Goal: Use online tool/utility: Utilize a website feature to perform a specific function

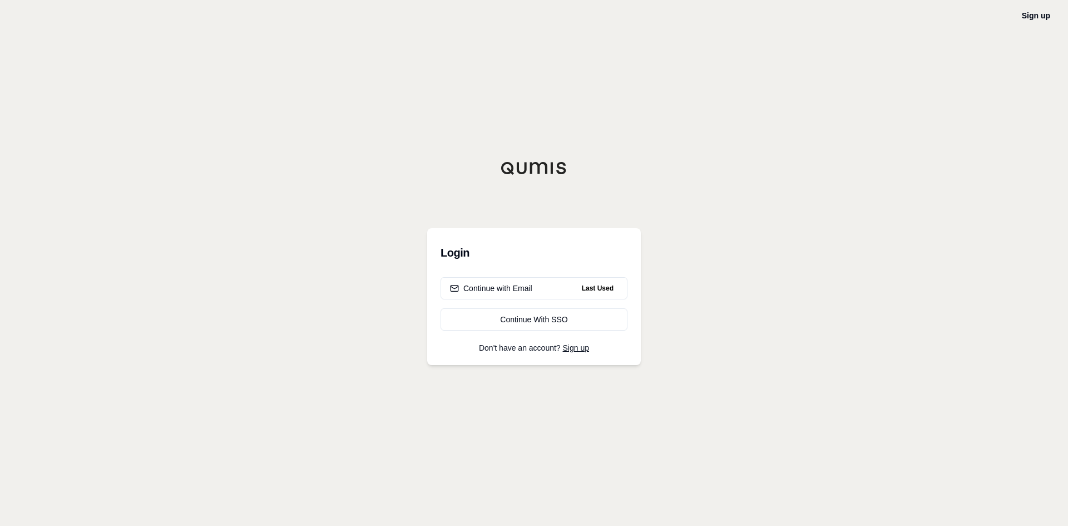
click at [544, 299] on div "Continue with Email Last Used Continue With SSO" at bounding box center [534, 303] width 187 height 53
click at [543, 289] on button "Continue with Email Last Used" at bounding box center [534, 288] width 187 height 22
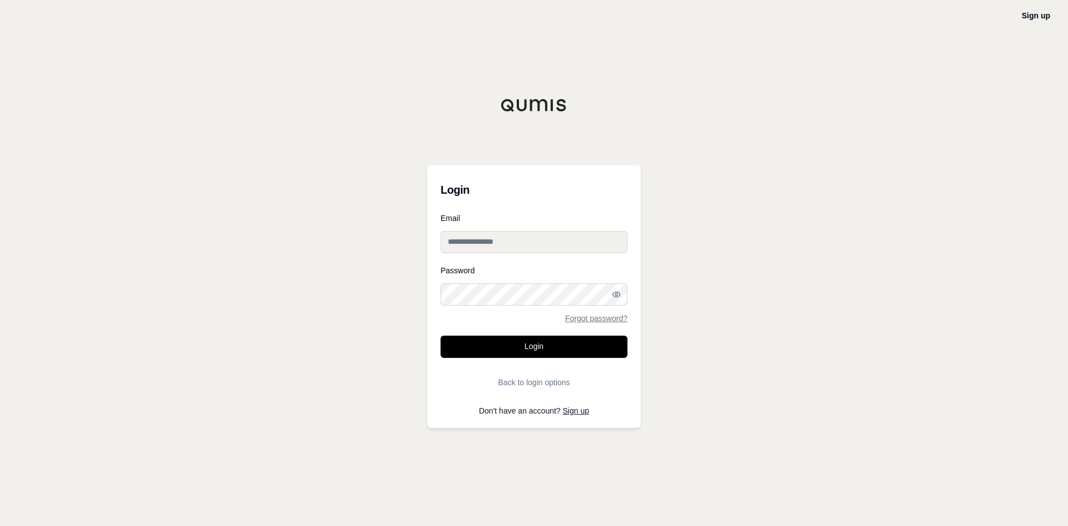
click at [546, 238] on input "Email" at bounding box center [534, 242] width 187 height 22
type input "**********"
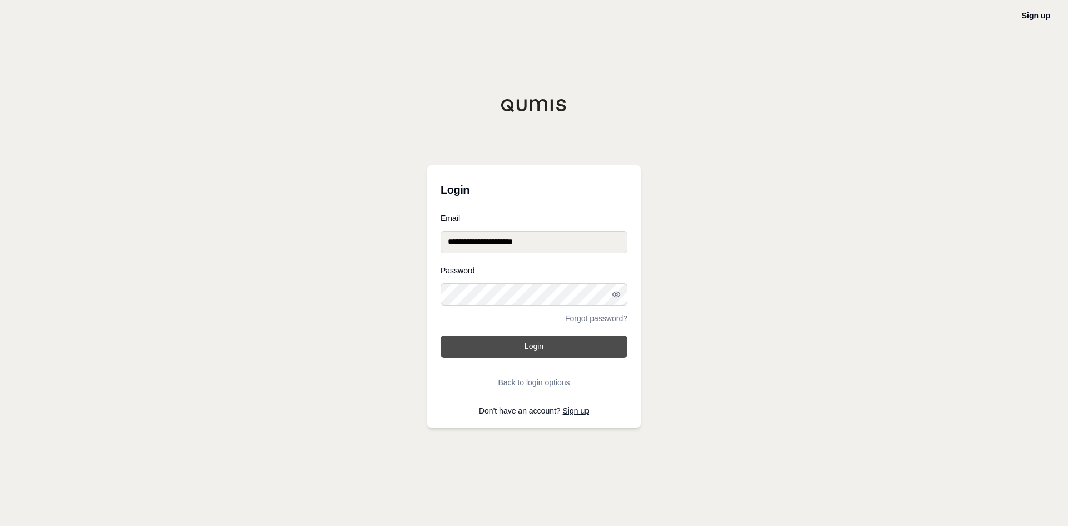
click at [531, 343] on button "Login" at bounding box center [534, 346] width 187 height 22
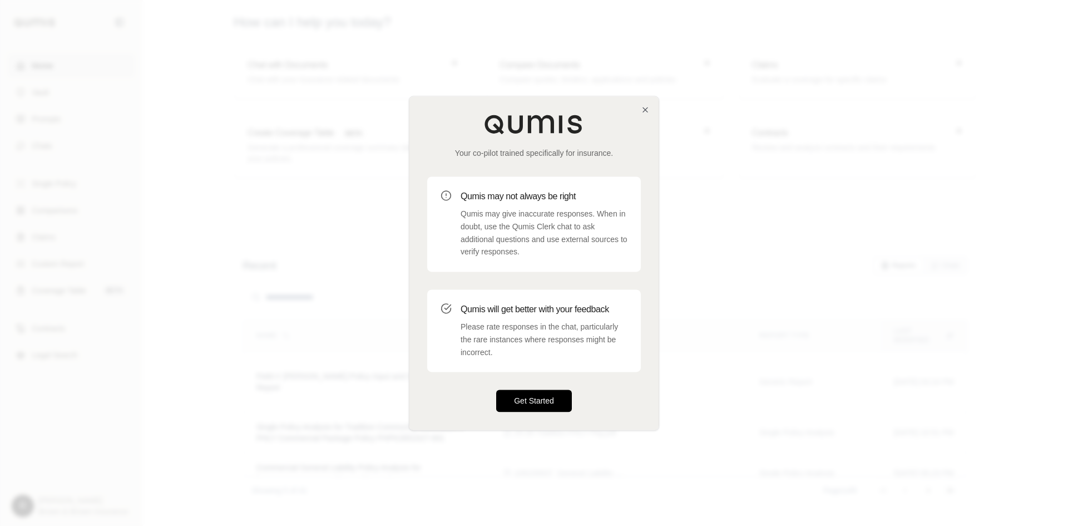
click at [534, 395] on button "Get Started" at bounding box center [534, 400] width 76 height 22
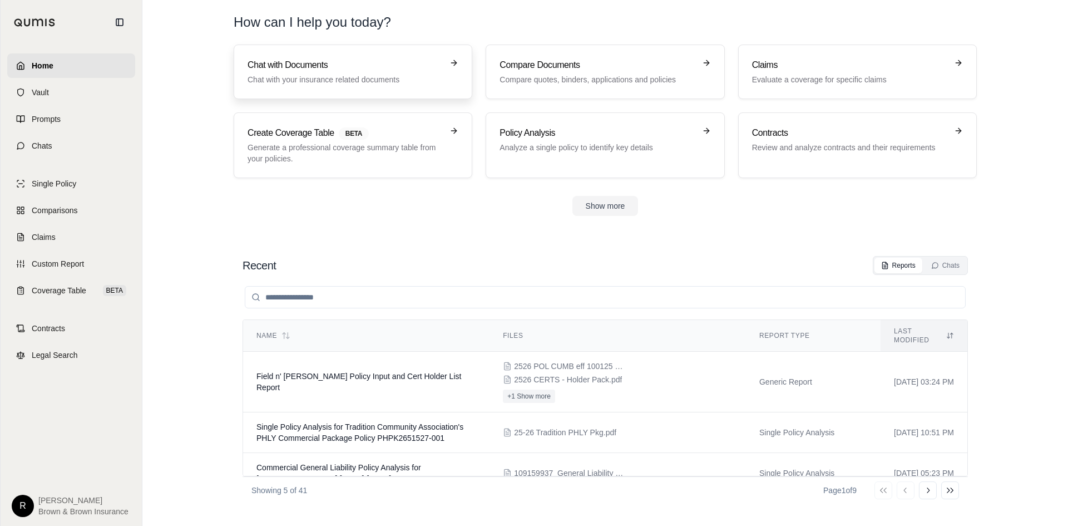
click at [365, 83] on p "Chat with your insurance related documents" at bounding box center [345, 79] width 195 height 11
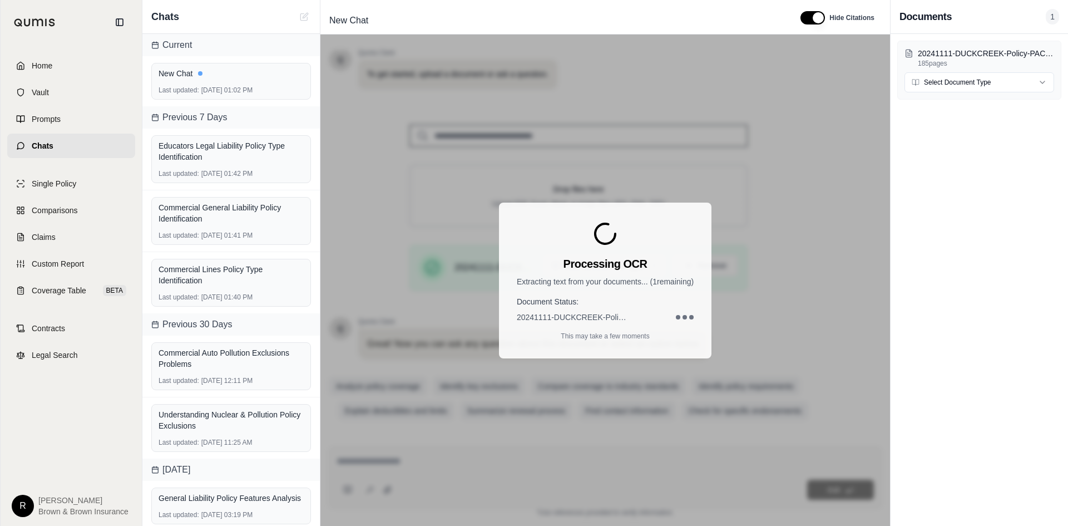
scroll to position [75, 0]
click at [1002, 83] on html "Home Vault Prompts Chats Single Policy Comparisons Claims Custom Report Coverag…" at bounding box center [534, 304] width 1068 height 609
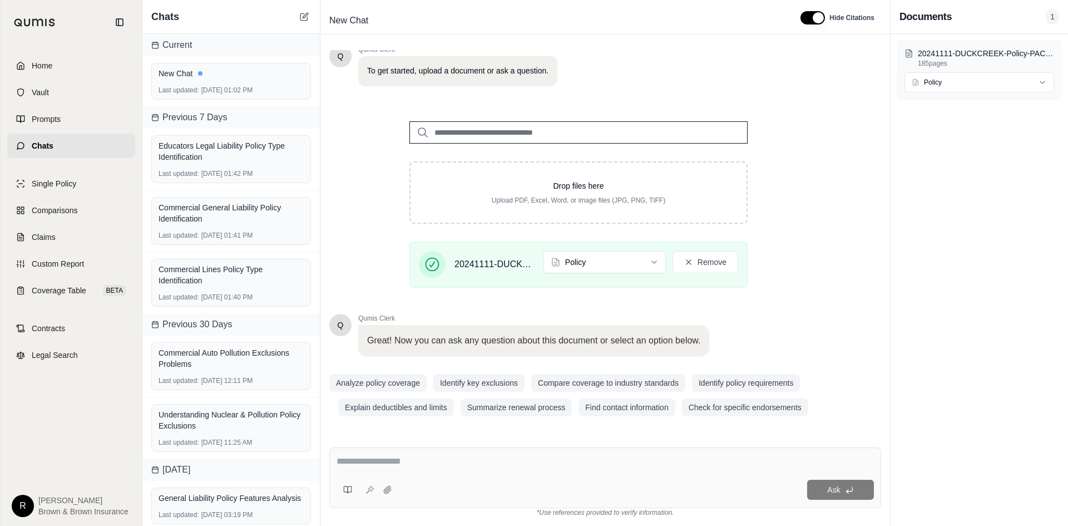
click at [511, 468] on div at bounding box center [605, 463] width 537 height 17
click at [395, 456] on textarea at bounding box center [605, 461] width 537 height 13
type textarea "*"
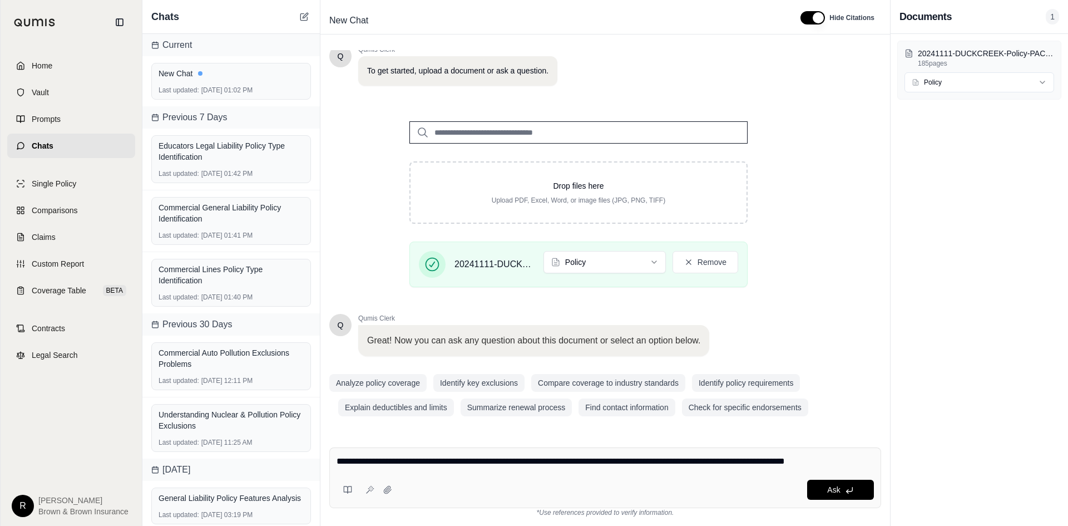
type textarea "**********"
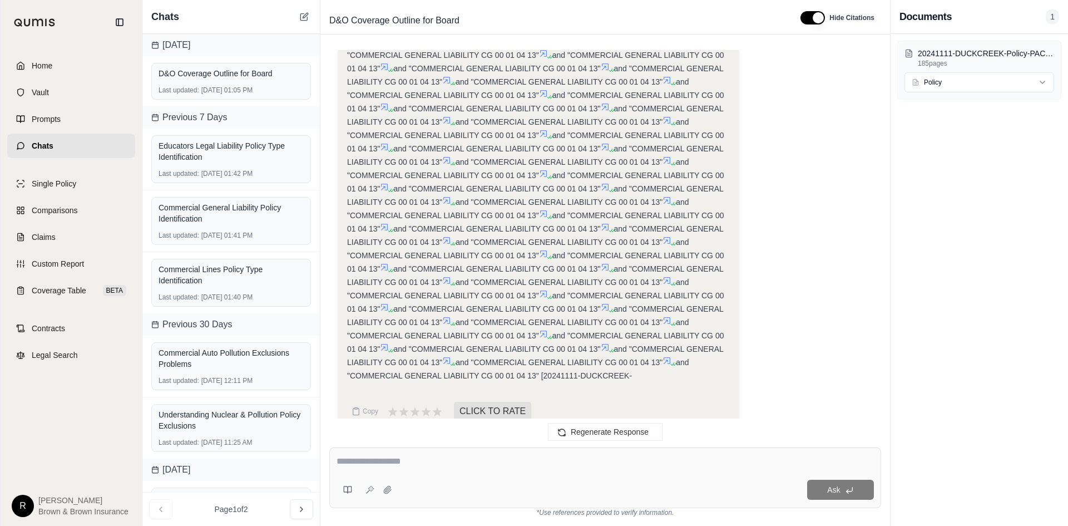
scroll to position [950, 0]
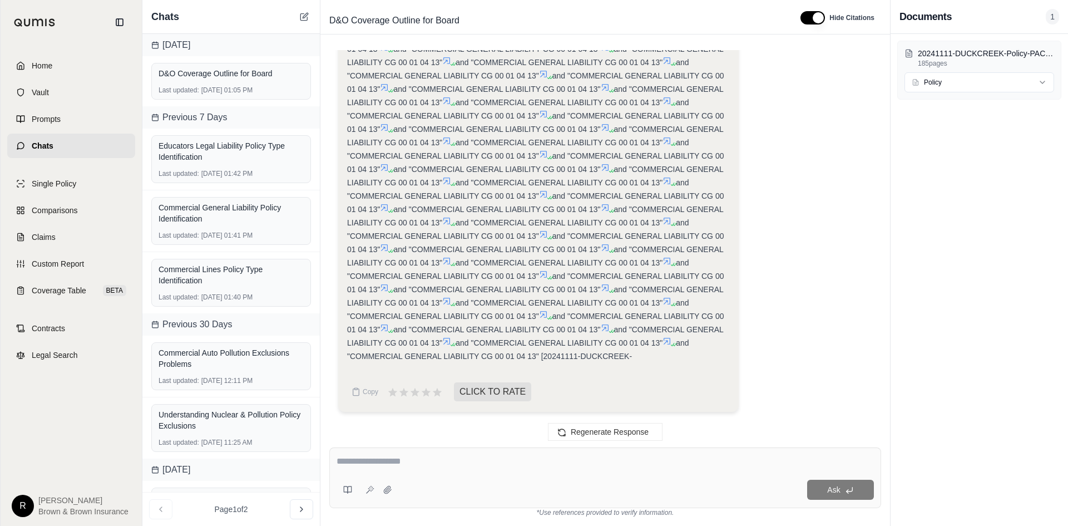
click at [467, 477] on div "Ask" at bounding box center [605, 477] width 552 height 61
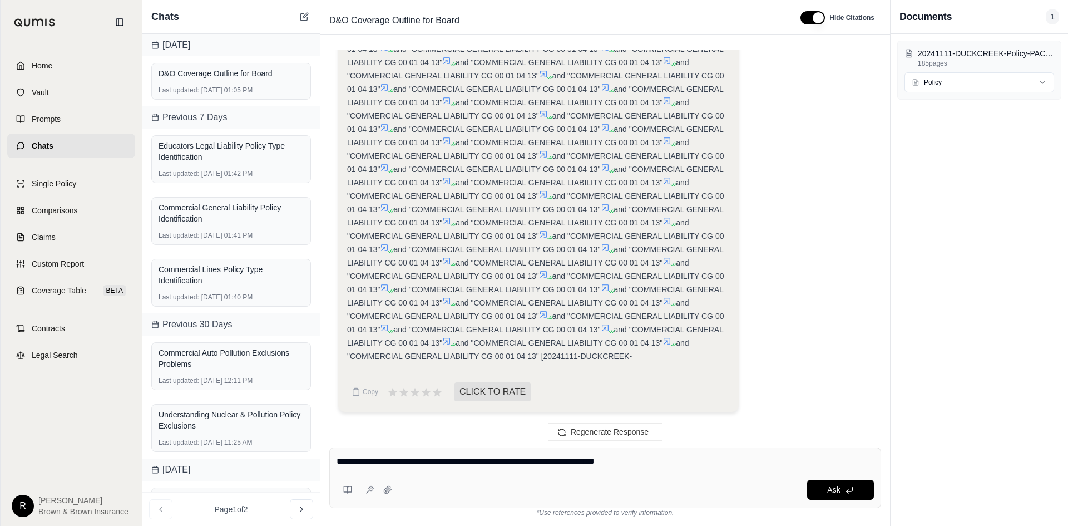
type textarea "**********"
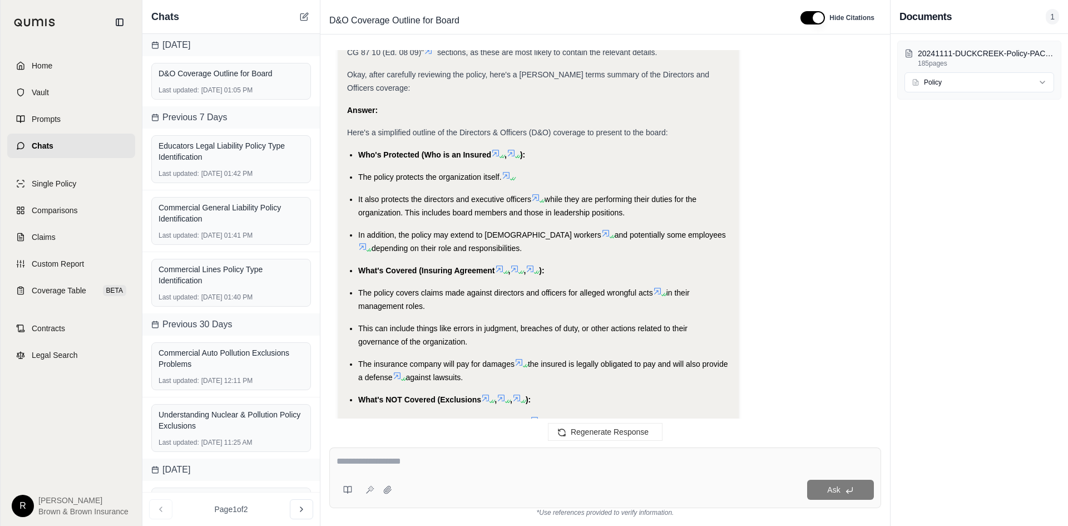
scroll to position [1721, 0]
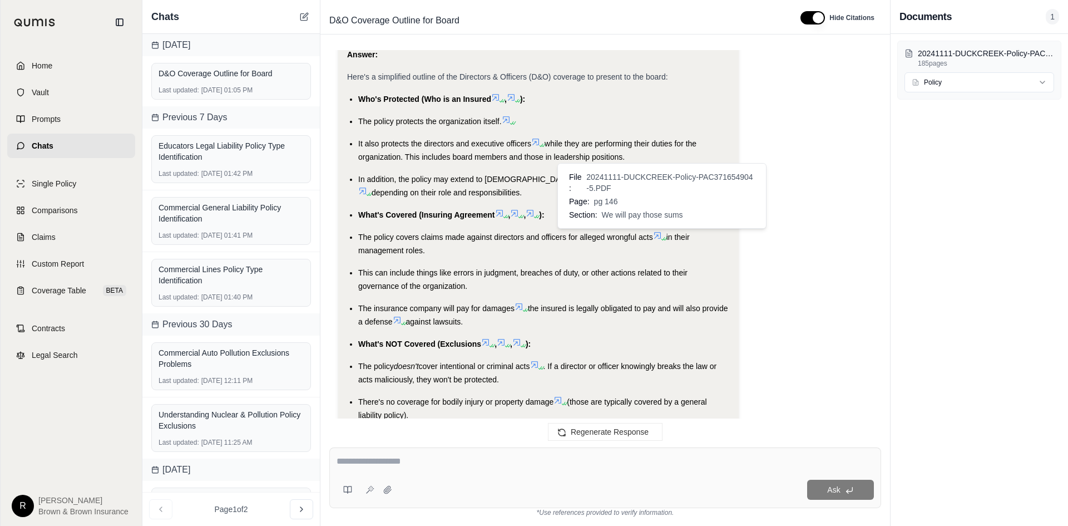
click at [660, 233] on icon at bounding box center [657, 235] width 7 height 7
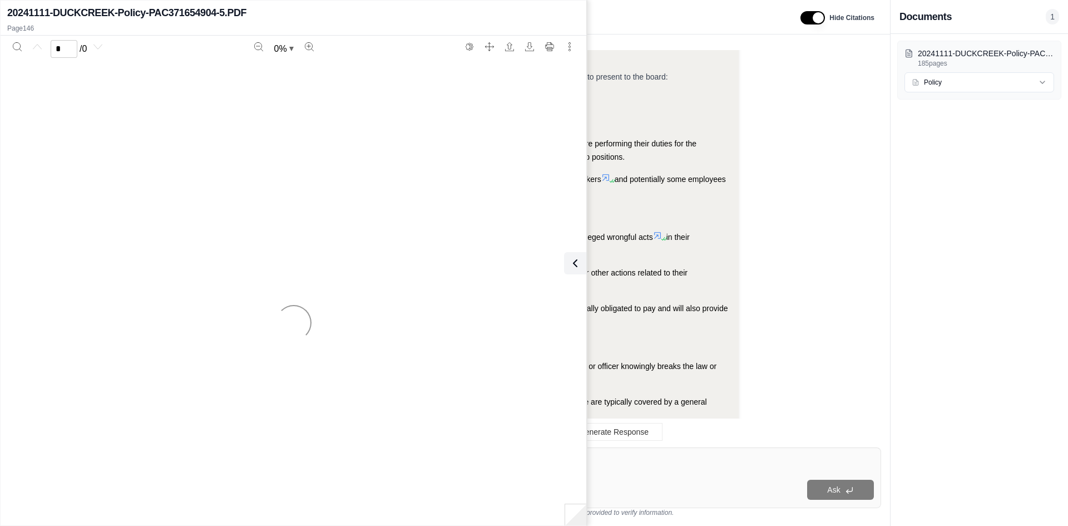
scroll to position [2278, 0]
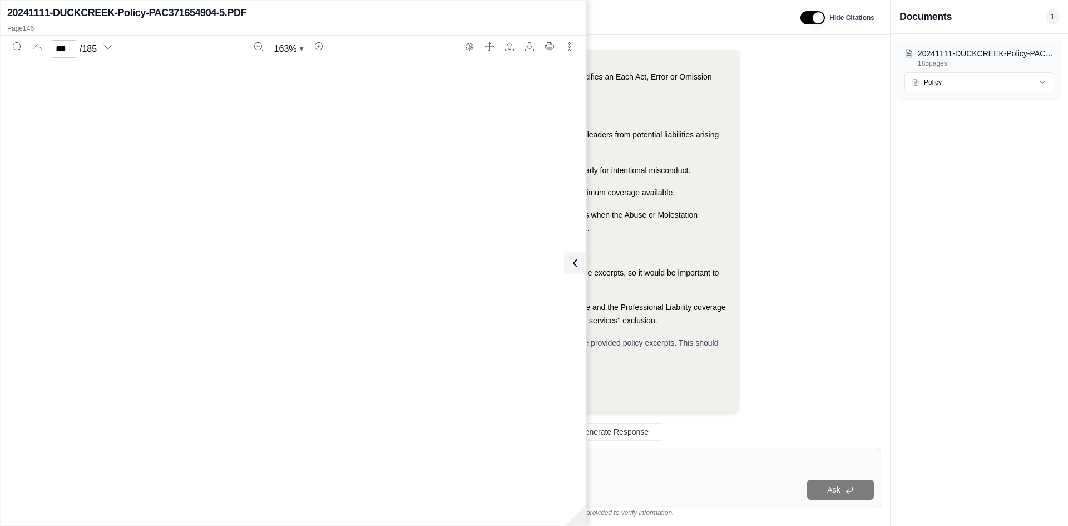
type input "***"
click at [574, 258] on icon at bounding box center [572, 262] width 13 height 13
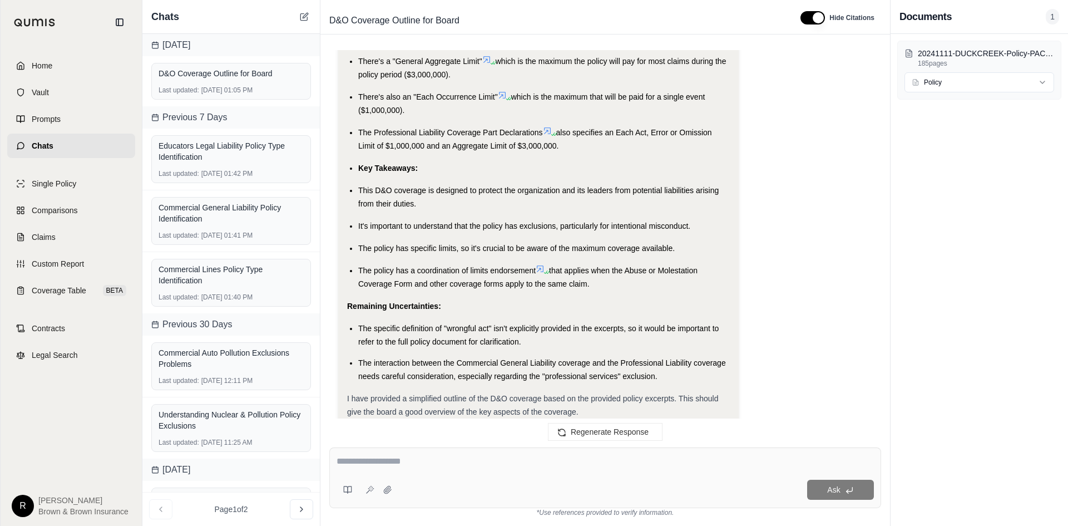
scroll to position [2278, 0]
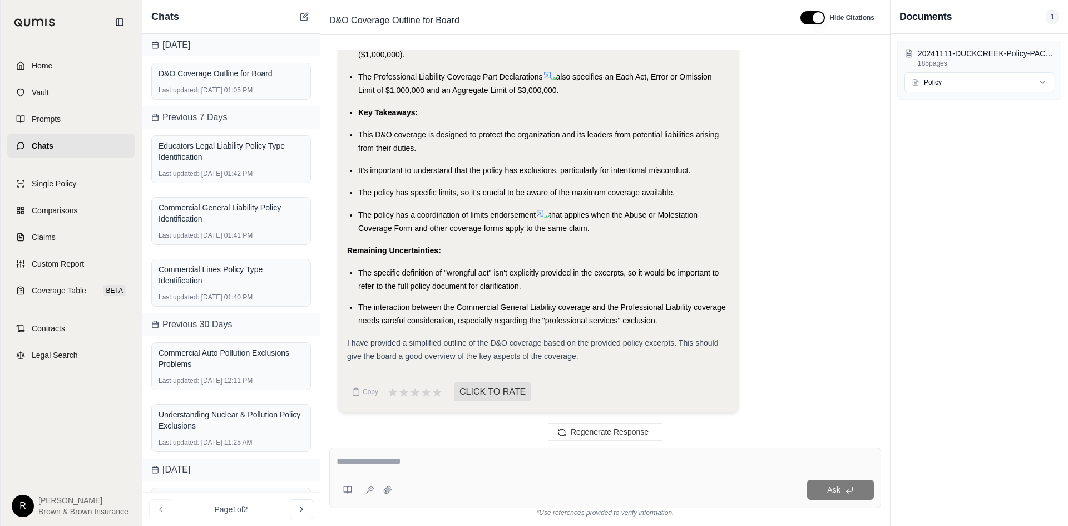
click at [521, 467] on textarea at bounding box center [605, 461] width 537 height 13
type textarea "*"
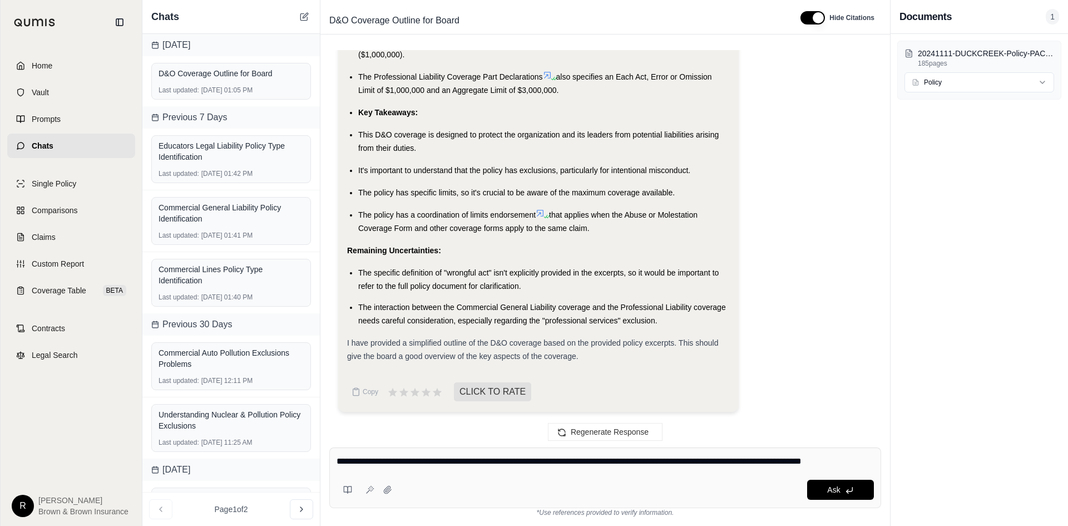
type textarea "**********"
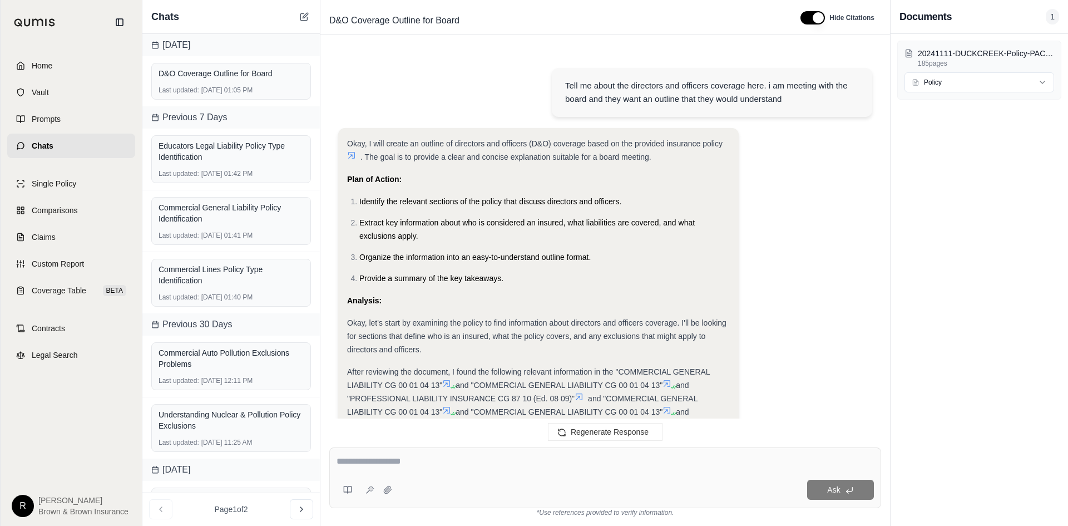
scroll to position [3198, 0]
